Goal: Transaction & Acquisition: Purchase product/service

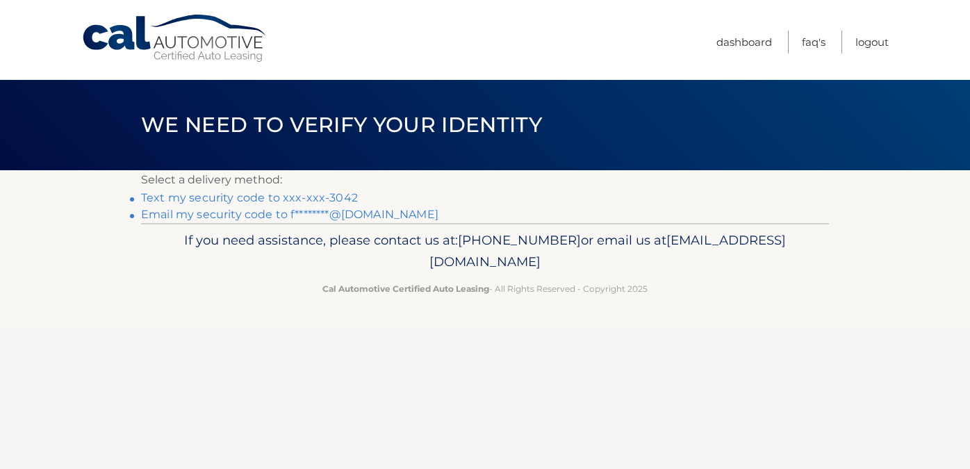
click at [255, 197] on link "Text my security code to xxx-xxx-3042" at bounding box center [249, 197] width 217 height 13
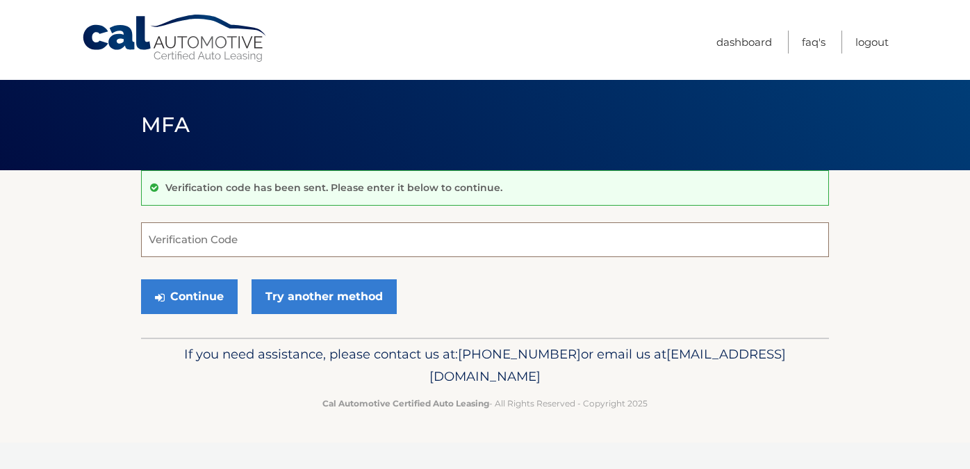
click at [226, 245] on input "Verification Code" at bounding box center [485, 239] width 688 height 35
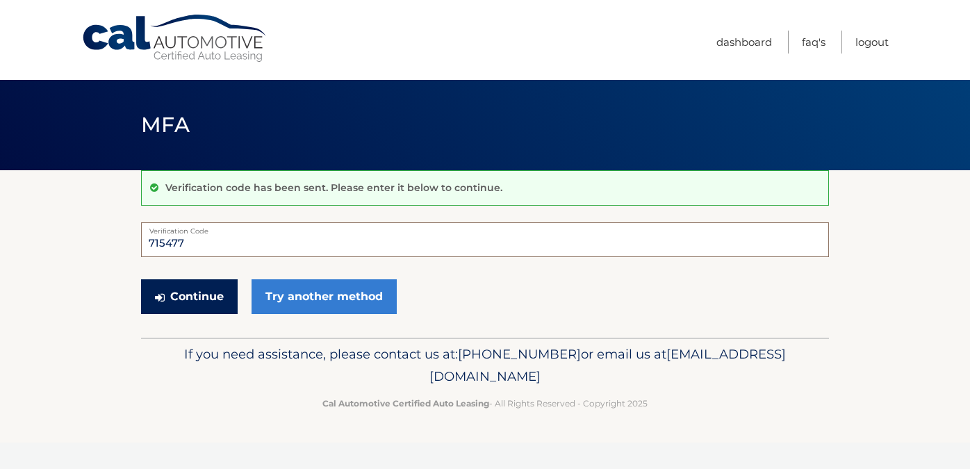
type input "715477"
click at [203, 303] on button "Continue" at bounding box center [189, 296] width 97 height 35
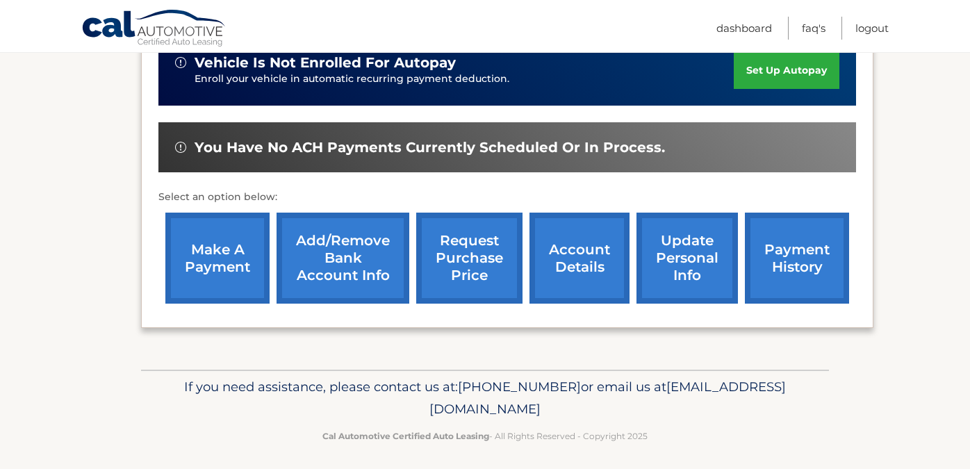
scroll to position [372, 0]
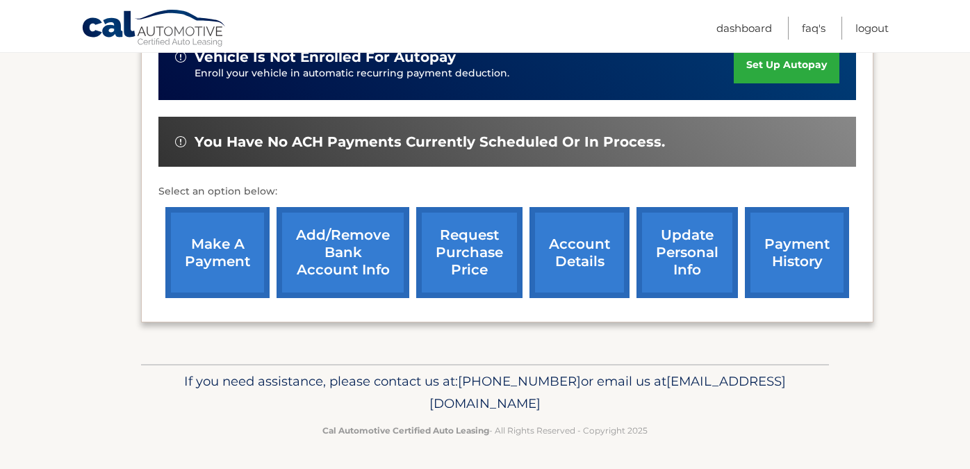
click at [208, 247] on link "make a payment" at bounding box center [217, 252] width 104 height 91
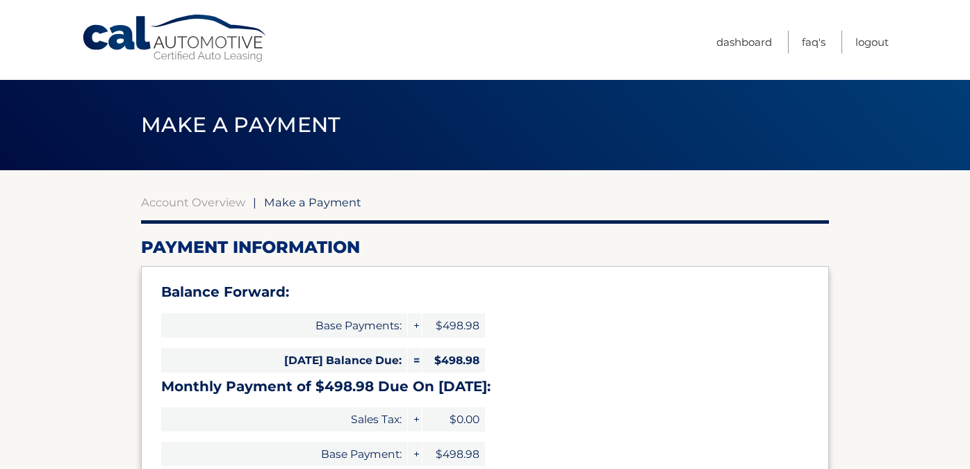
select select "NGRlZTBlYmMtMWNkMS00M2FkLTlmNDMtOGEzNzZlMDhiODhi"
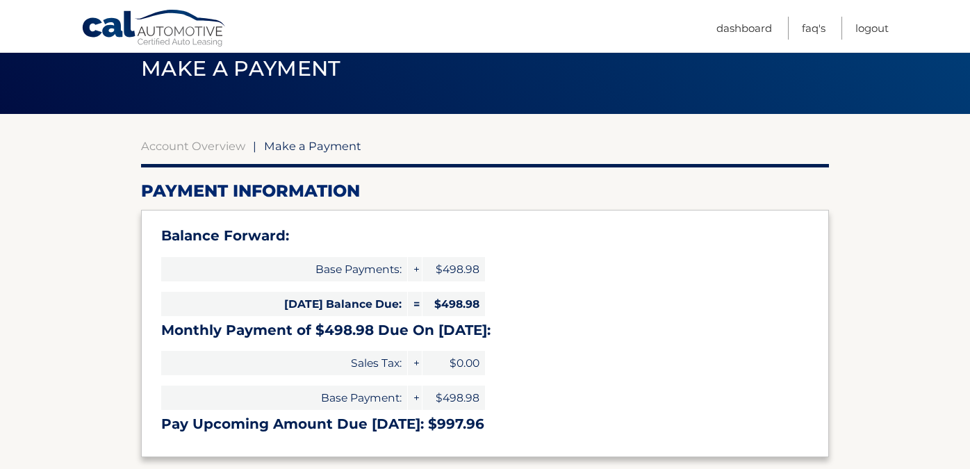
scroll to position [52, 0]
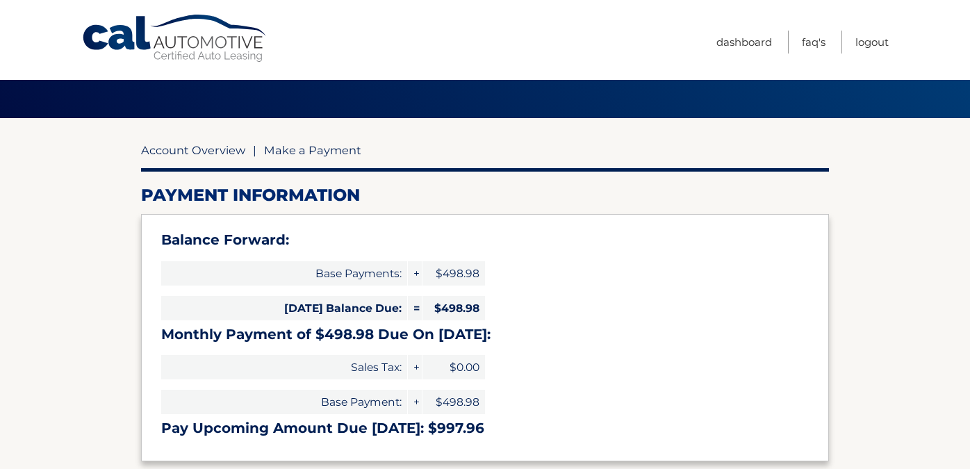
click at [221, 151] on link "Account Overview" at bounding box center [193, 150] width 104 height 14
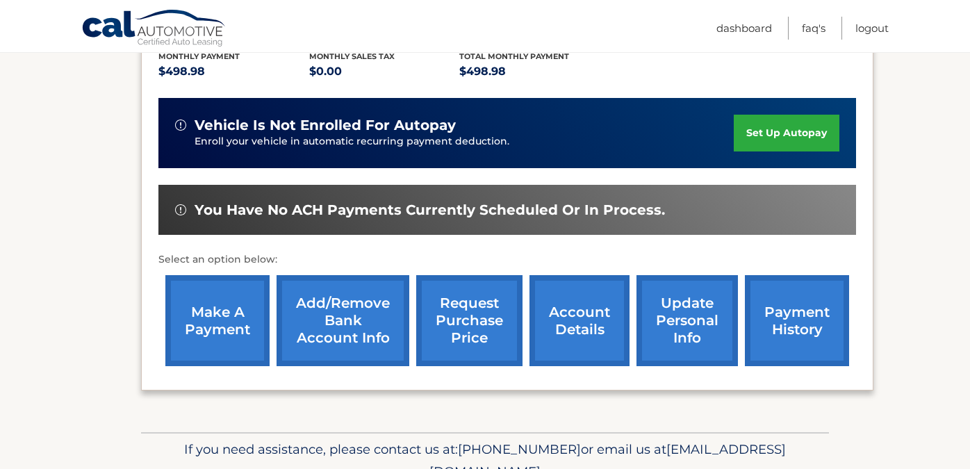
scroll to position [305, 0]
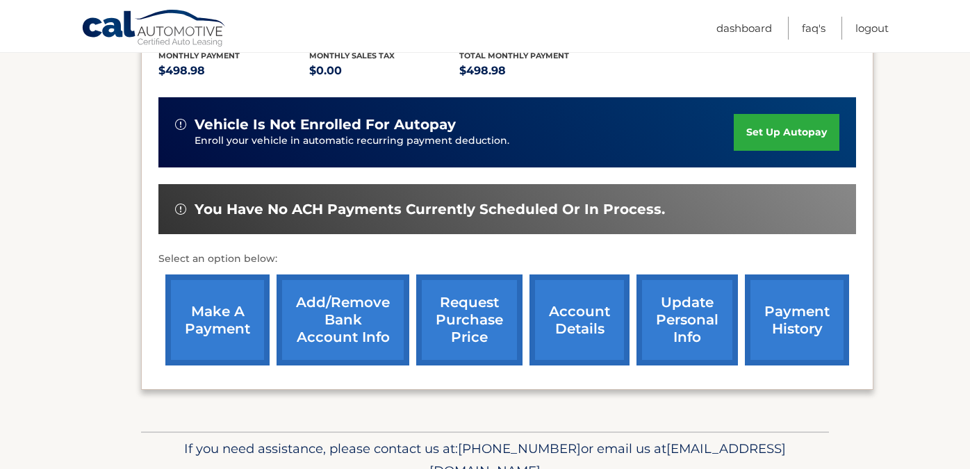
click at [792, 323] on link "payment history" at bounding box center [797, 319] width 104 height 91
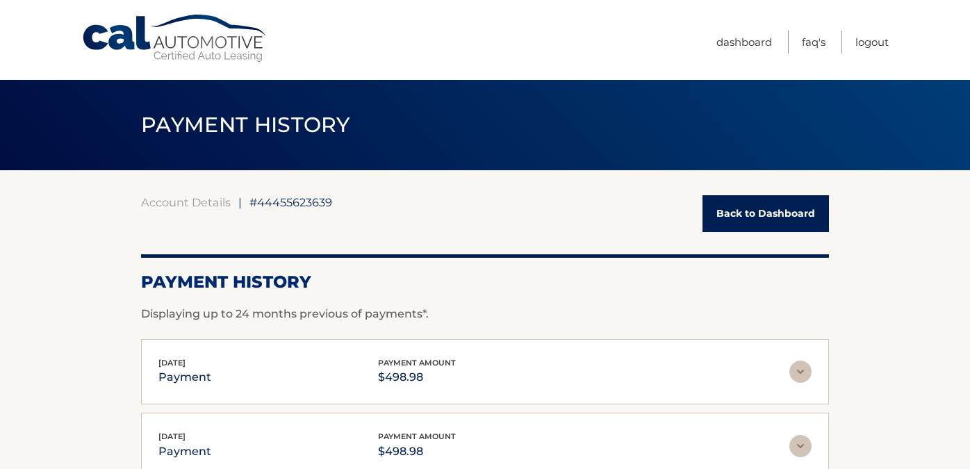
click at [743, 213] on link "Back to Dashboard" at bounding box center [765, 213] width 126 height 37
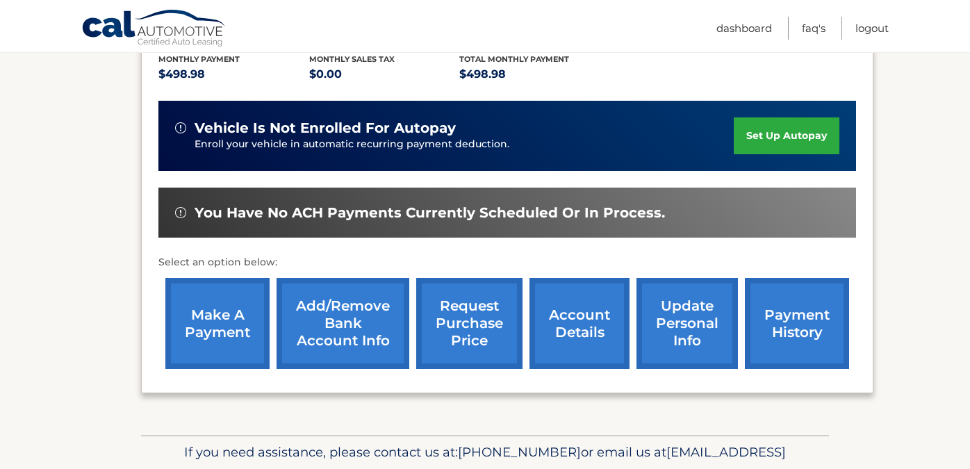
scroll to position [305, 0]
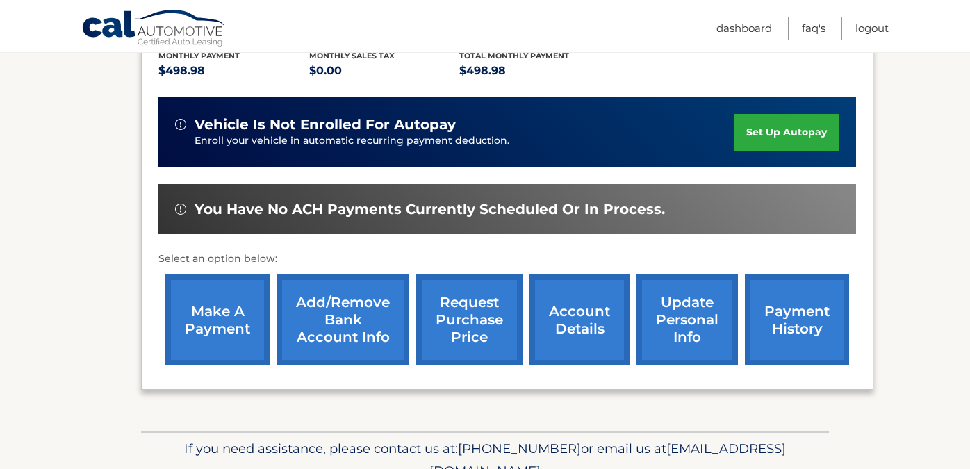
click at [224, 322] on link "make a payment" at bounding box center [217, 319] width 104 height 91
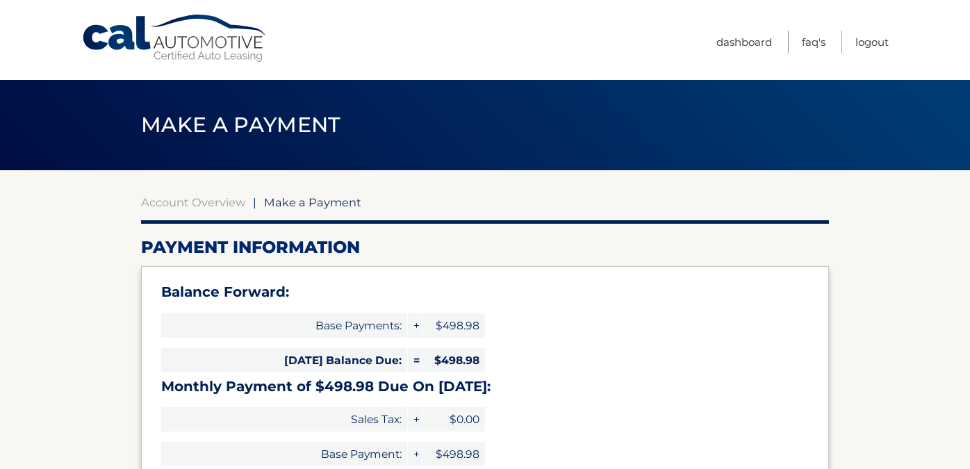
select select "NGRlZTBlYmMtMWNkMS00M2FkLTlmNDMtOGEzNzZlMDhiODhi"
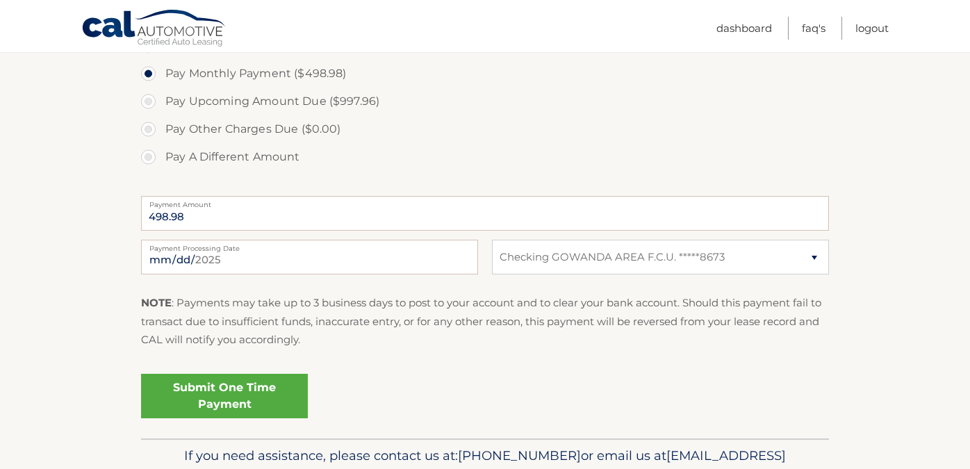
scroll to position [534, 0]
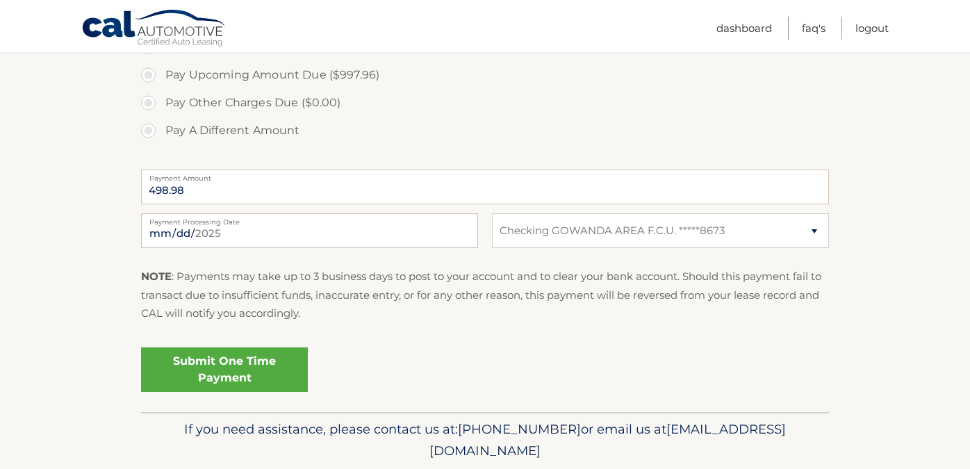
click at [258, 372] on link "Submit One Time Payment" at bounding box center [224, 369] width 167 height 44
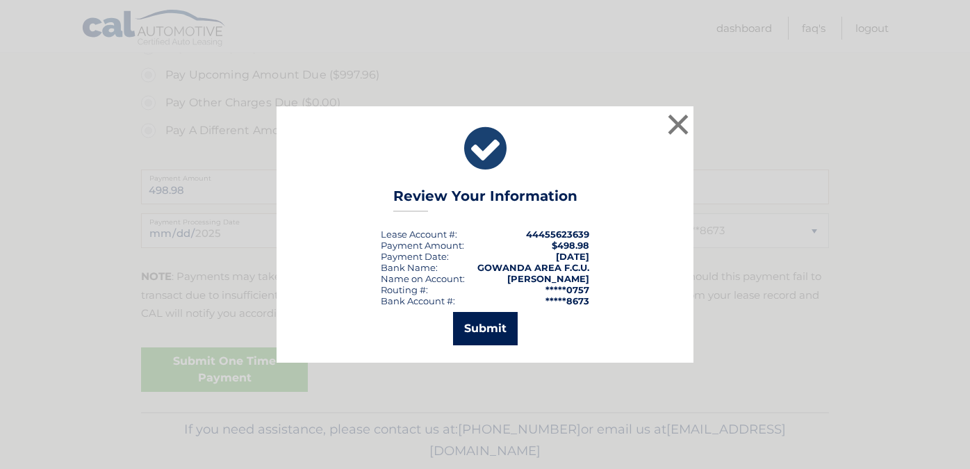
click at [490, 331] on button "Submit" at bounding box center [485, 328] width 65 height 33
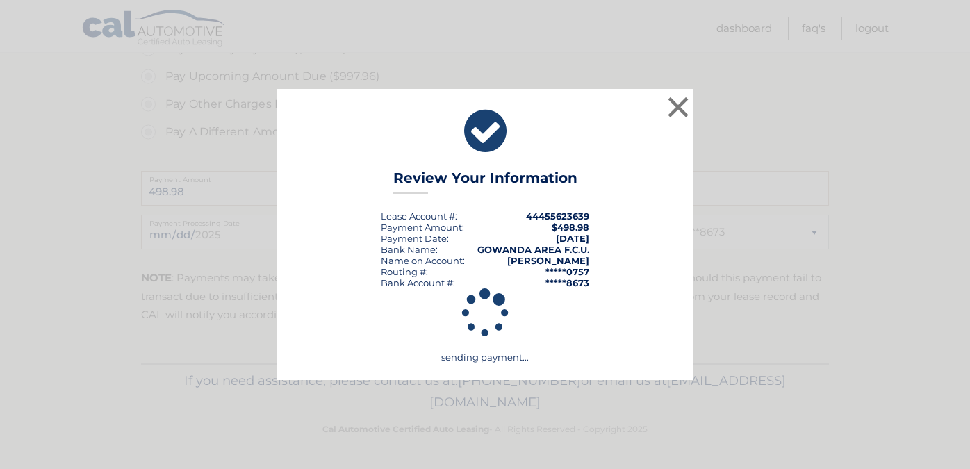
scroll to position [533, 0]
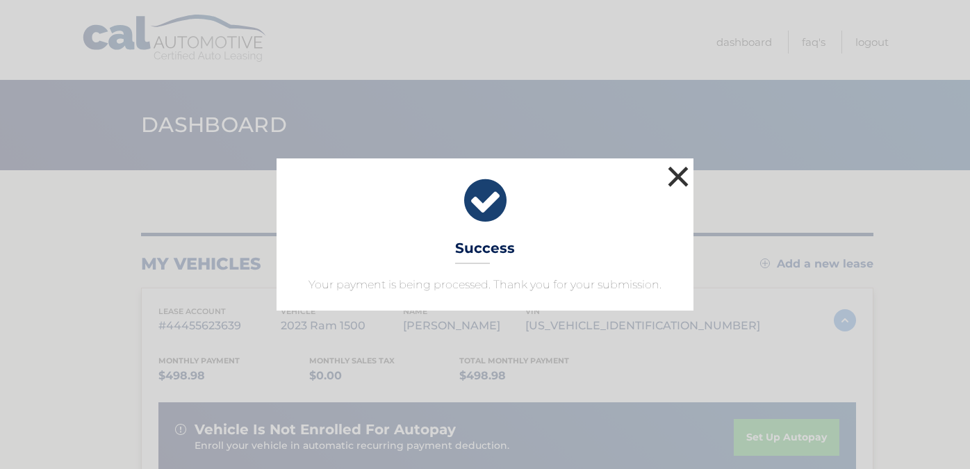
click at [674, 183] on button "×" at bounding box center [678, 177] width 28 height 28
